Goal: Task Accomplishment & Management: Manage account settings

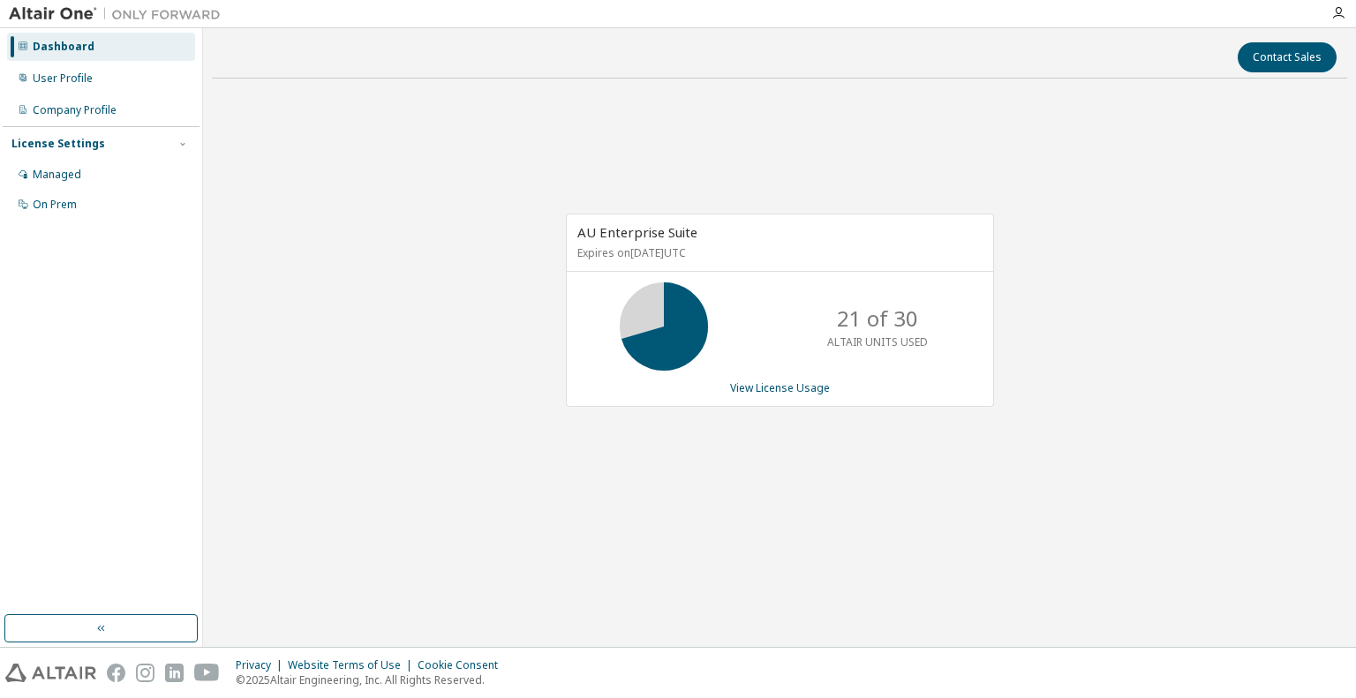
click at [800, 397] on div "AU Enterprise Suite Expires on [DATE] UTC 21 of 30 ALTAIR UNITS USED View Licen…" at bounding box center [780, 310] width 428 height 193
click at [803, 385] on link "View License Usage" at bounding box center [780, 387] width 100 height 15
